Goal: Transaction & Acquisition: Purchase product/service

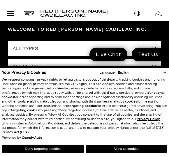
click at [63, 151] on button "Deny targeting cookies" at bounding box center [43, 148] width 82 height 8
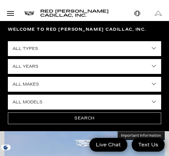
select select "2024"
select select "Cadillac"
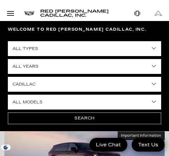
select select "XT4"
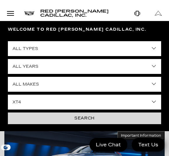
click at [81, 120] on button "Search" at bounding box center [84, 118] width 153 height 12
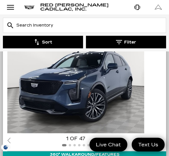
scroll to position [131, 0]
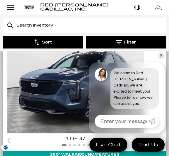
click at [69, 78] on img "1 / 2" at bounding box center [75, 81] width 137 height 103
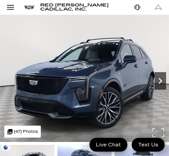
drag, startPoint x: 0, startPoint y: 0, endPoint x: 159, endPoint y: 81, distance: 178.6
click at [159, 81] on icon "Next" at bounding box center [160, 81] width 12 height 12
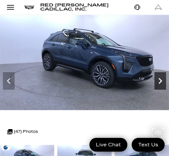
click at [159, 81] on icon "Next" at bounding box center [160, 81] width 12 height 12
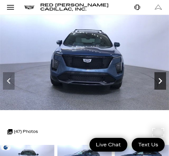
click at [159, 81] on icon "Next" at bounding box center [160, 81] width 12 height 12
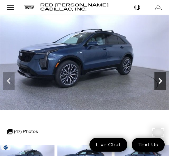
click at [159, 81] on icon "Next" at bounding box center [160, 81] width 12 height 12
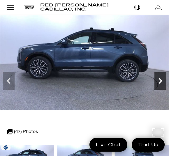
click at [159, 81] on icon "Next" at bounding box center [160, 81] width 12 height 12
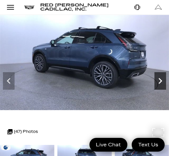
click at [159, 81] on icon "Next" at bounding box center [160, 81] width 12 height 12
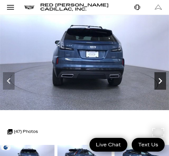
click at [159, 81] on icon "Next" at bounding box center [160, 81] width 12 height 12
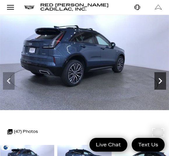
click at [159, 81] on icon "Next" at bounding box center [160, 81] width 12 height 12
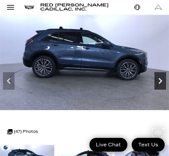
click at [159, 81] on icon "Next" at bounding box center [160, 81] width 12 height 12
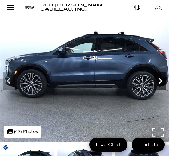
click at [159, 81] on icon "Next" at bounding box center [160, 81] width 12 height 12
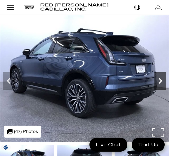
click at [159, 81] on icon "Next" at bounding box center [160, 81] width 12 height 12
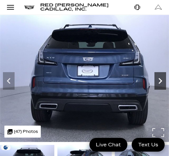
click at [159, 81] on icon "Next" at bounding box center [160, 81] width 12 height 12
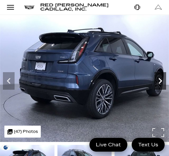
click at [159, 81] on icon "Next" at bounding box center [160, 81] width 12 height 12
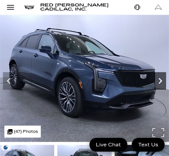
click at [159, 81] on icon "Next" at bounding box center [160, 81] width 12 height 12
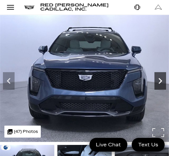
click at [159, 81] on icon "Next" at bounding box center [160, 81] width 12 height 12
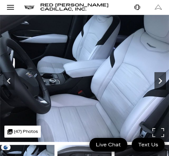
click at [159, 81] on icon "Next" at bounding box center [160, 81] width 12 height 12
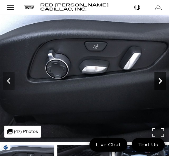
click at [159, 81] on icon "Next" at bounding box center [160, 81] width 12 height 12
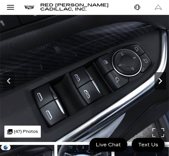
click at [159, 81] on icon "Next" at bounding box center [160, 81] width 12 height 12
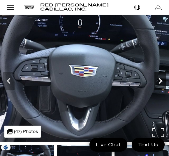
click at [159, 81] on icon "Next" at bounding box center [160, 81] width 12 height 12
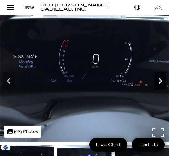
click at [159, 81] on icon "Next" at bounding box center [160, 81] width 12 height 12
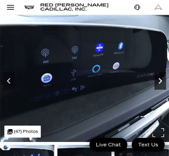
click at [159, 81] on icon "Next" at bounding box center [160, 81] width 12 height 12
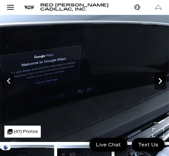
click at [159, 81] on icon "Next" at bounding box center [160, 81] width 12 height 12
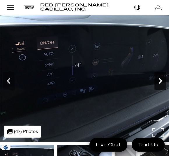
click at [159, 81] on icon "Next" at bounding box center [160, 81] width 12 height 12
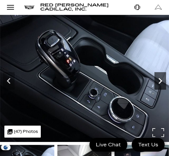
click at [159, 81] on icon "Next" at bounding box center [160, 81] width 12 height 12
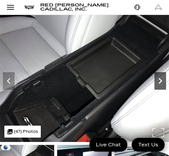
click at [159, 81] on icon "Next" at bounding box center [160, 81] width 12 height 12
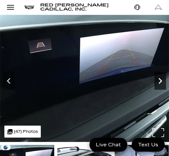
click at [159, 81] on icon "Next" at bounding box center [160, 81] width 12 height 12
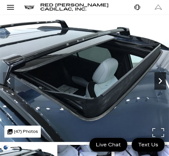
click at [159, 81] on icon "Next" at bounding box center [160, 81] width 12 height 12
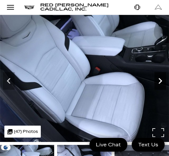
click at [159, 81] on icon "Next" at bounding box center [160, 81] width 12 height 12
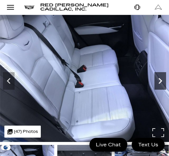
click at [159, 81] on icon "Next" at bounding box center [160, 81] width 12 height 12
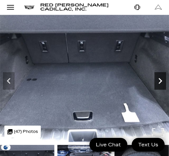
click at [159, 81] on icon "Next" at bounding box center [160, 81] width 12 height 12
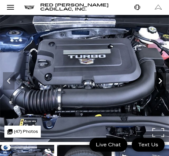
click at [159, 81] on icon "Next" at bounding box center [160, 81] width 12 height 12
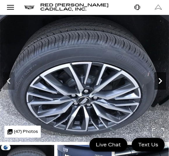
click at [159, 81] on icon "Next" at bounding box center [160, 81] width 12 height 12
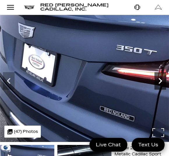
click at [159, 81] on icon "Next" at bounding box center [160, 81] width 12 height 12
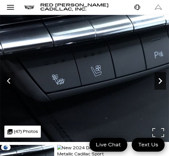
click at [159, 81] on icon "Next" at bounding box center [160, 81] width 12 height 12
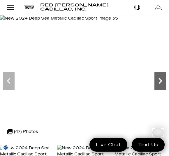
click at [159, 81] on icon "Next" at bounding box center [160, 81] width 12 height 12
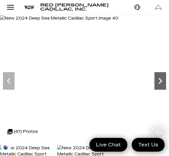
click at [159, 81] on icon "Next" at bounding box center [160, 81] width 12 height 12
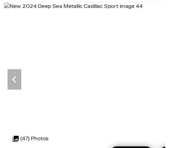
scroll to position [7, 0]
